Goal: Transaction & Acquisition: Purchase product/service

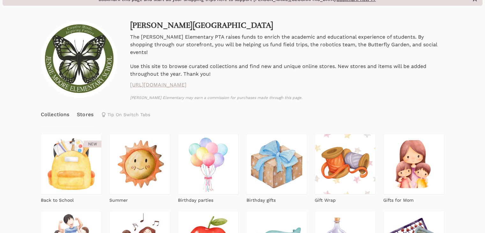
scroll to position [64, 0]
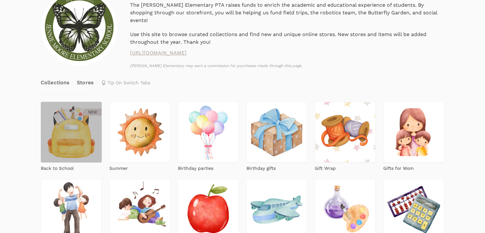
click at [70, 127] on img at bounding box center [71, 132] width 61 height 61
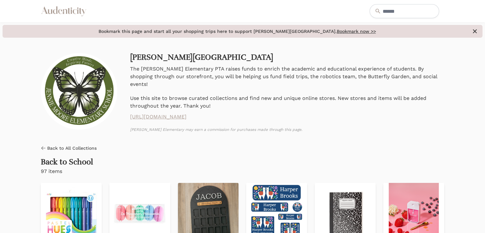
click at [58, 145] on span "Back to All Collections" at bounding box center [71, 148] width 49 height 6
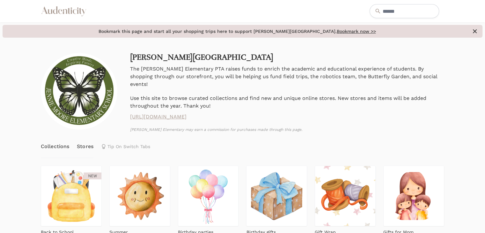
scroll to position [96, 0]
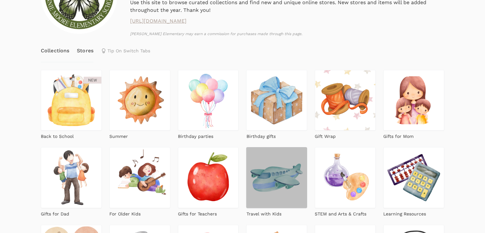
click at [246, 157] on img at bounding box center [276, 177] width 61 height 61
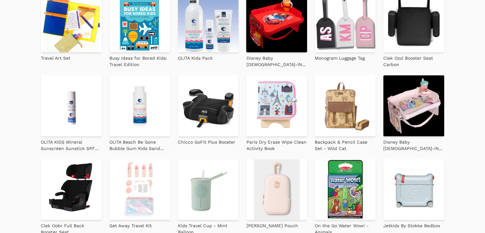
scroll to position [159, 0]
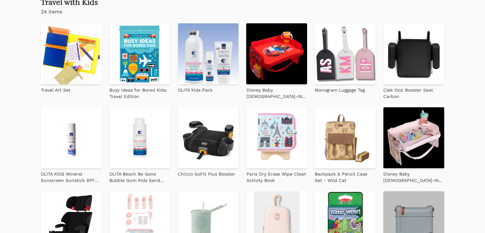
click at [383, 191] on img at bounding box center [413, 221] width 61 height 61
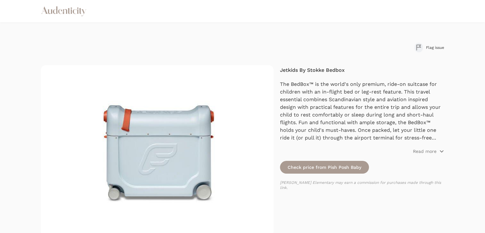
scroll to position [32, 0]
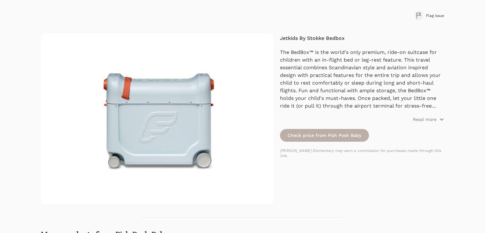
click at [304, 138] on link "Check price from Pish Posh Baby" at bounding box center [324, 135] width 89 height 13
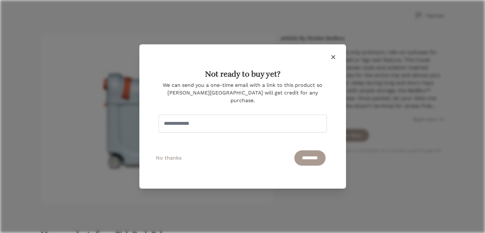
click at [330, 60] on icon "button" at bounding box center [333, 57] width 8 height 8
